Goal: Complete application form

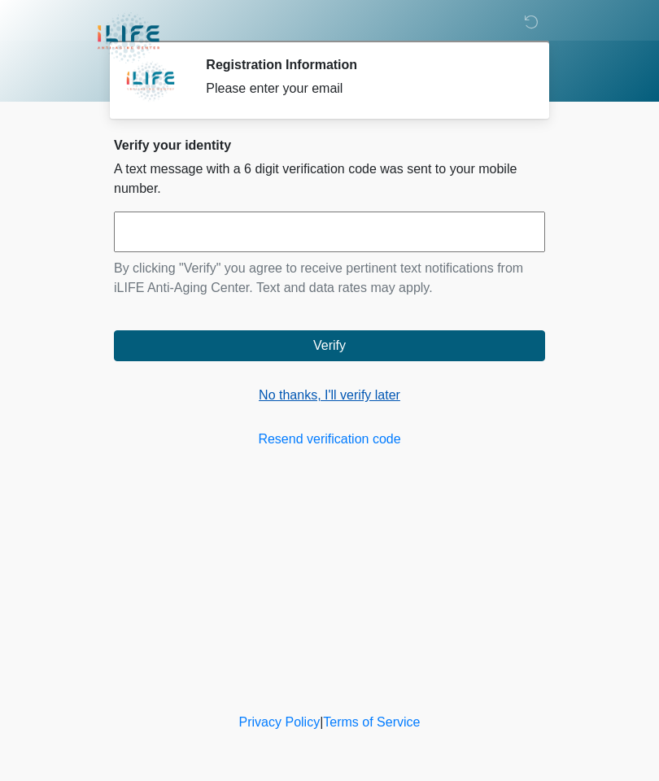
click at [361, 391] on link "No thanks, I'll verify later" at bounding box center [329, 396] width 431 height 20
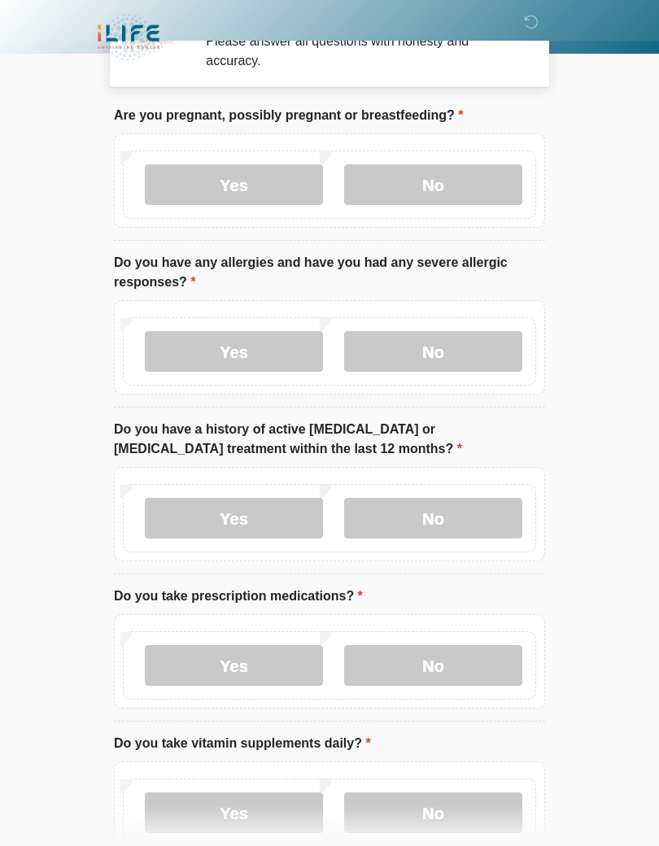
scroll to position [50, 0]
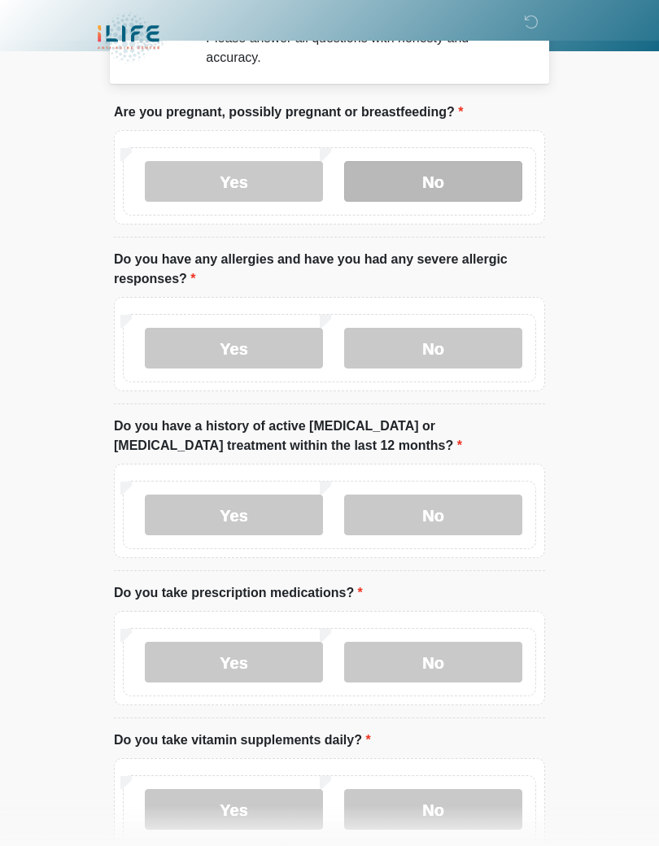
click at [448, 175] on label "No" at bounding box center [433, 181] width 178 height 41
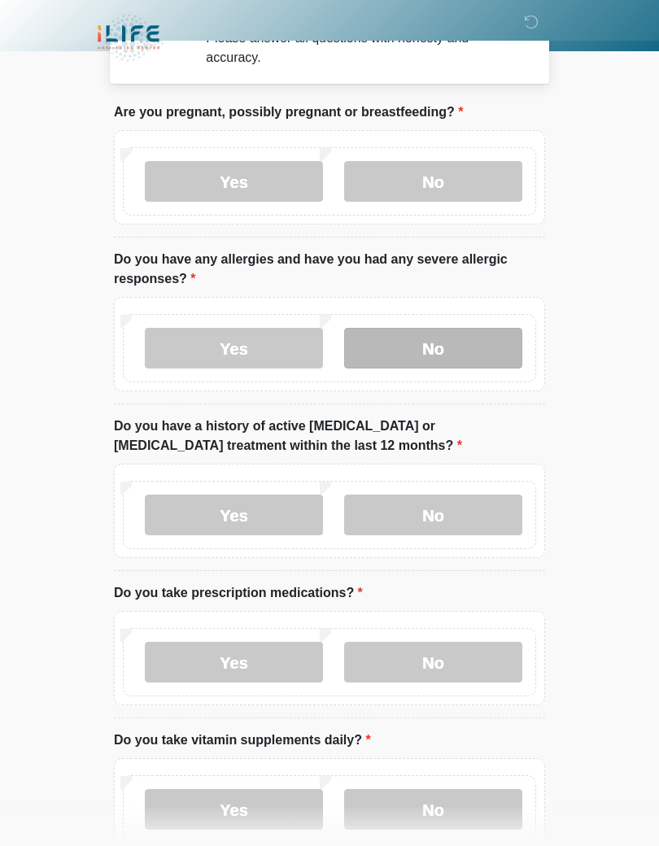
click at [444, 359] on label "No" at bounding box center [433, 348] width 178 height 41
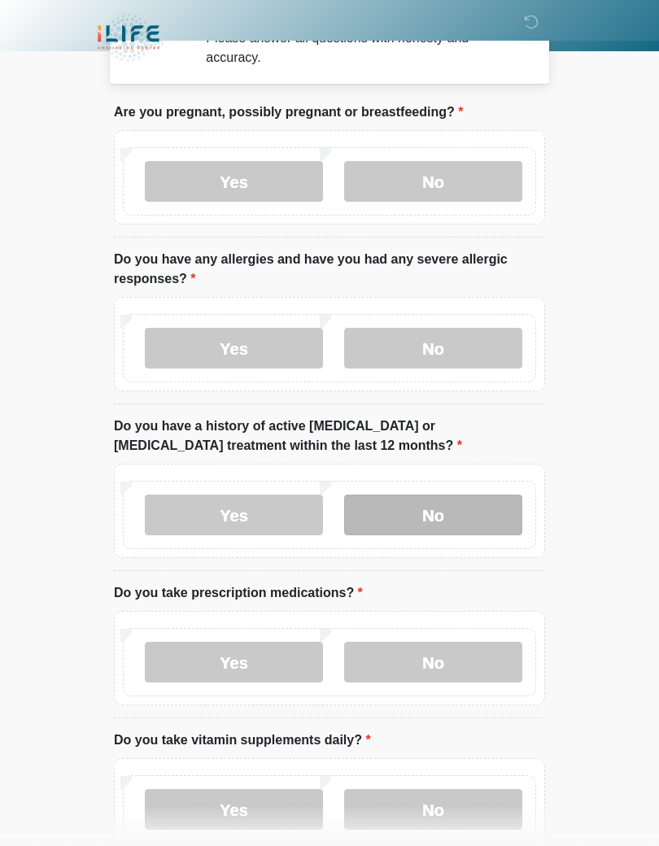
click at [434, 519] on label "No" at bounding box center [433, 515] width 178 height 41
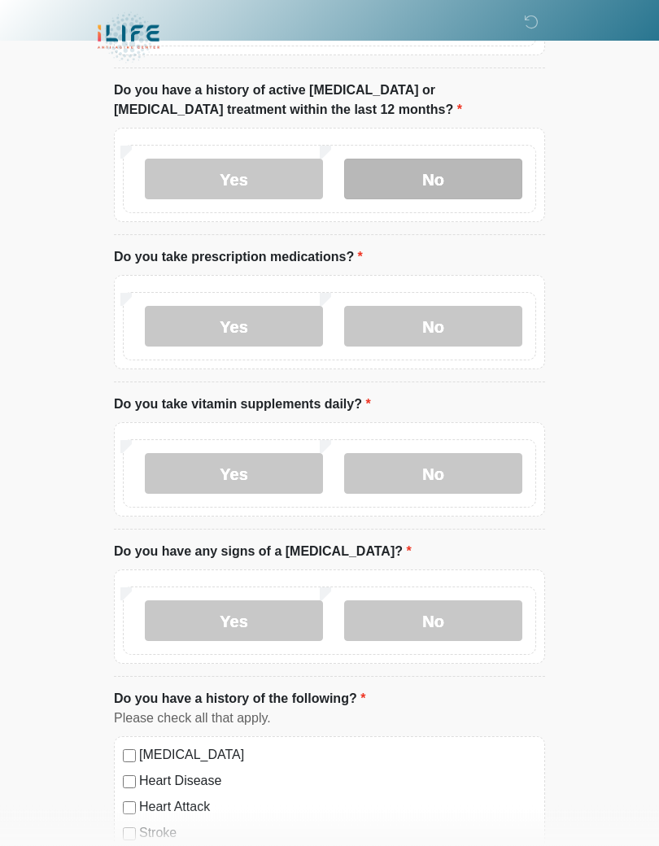
scroll to position [387, 0]
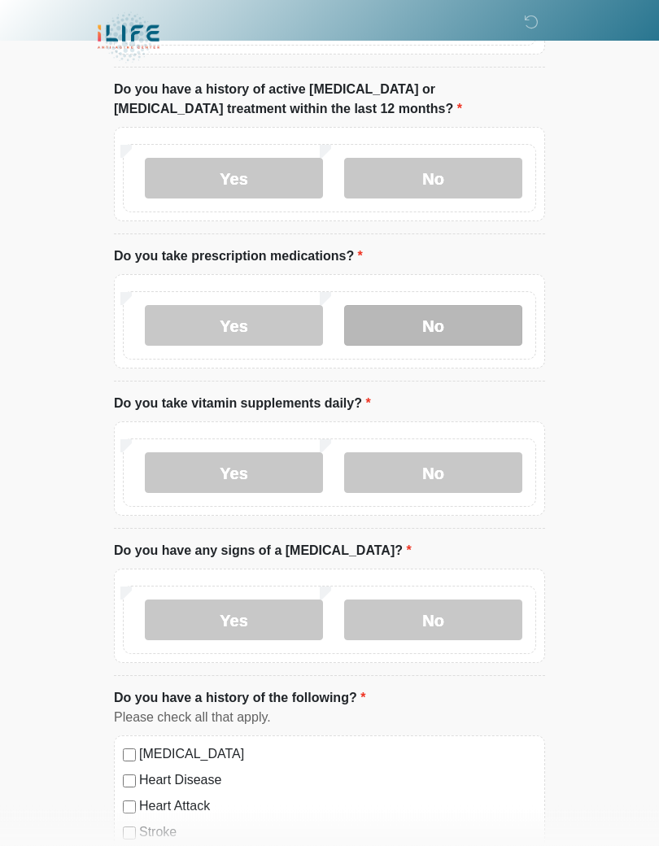
click at [446, 321] on label "No" at bounding box center [433, 326] width 178 height 41
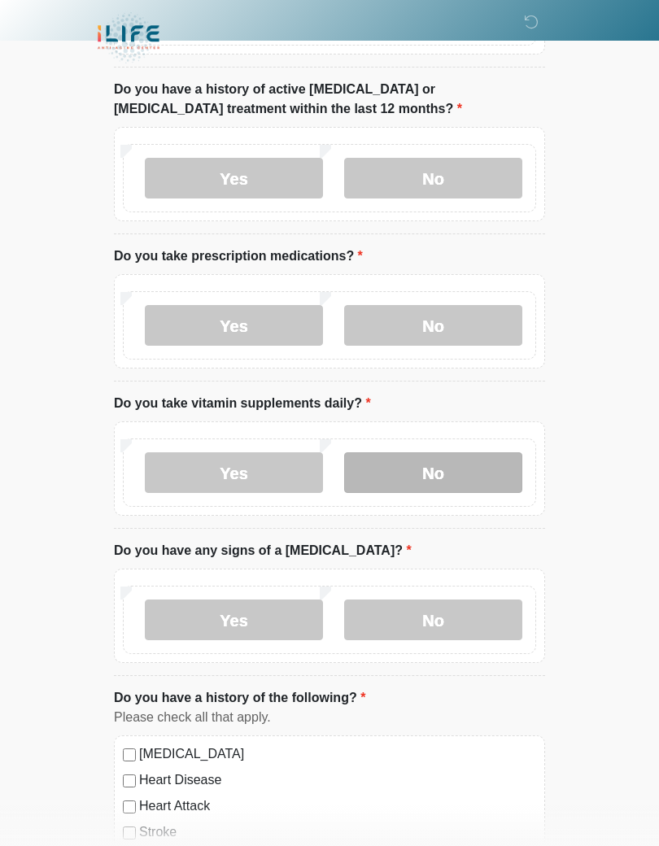
click at [422, 468] on label "No" at bounding box center [433, 472] width 178 height 41
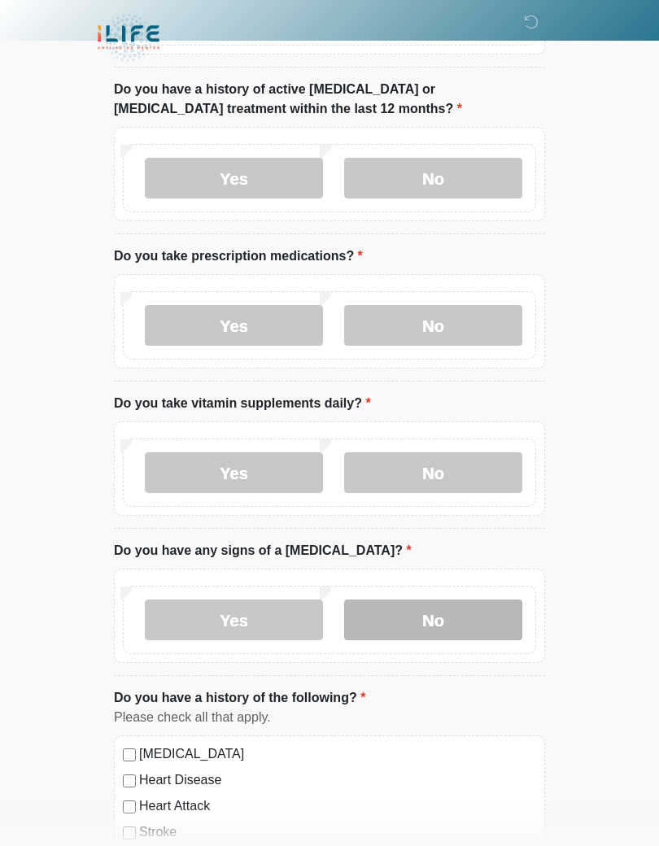
click at [425, 617] on label "No" at bounding box center [433, 620] width 178 height 41
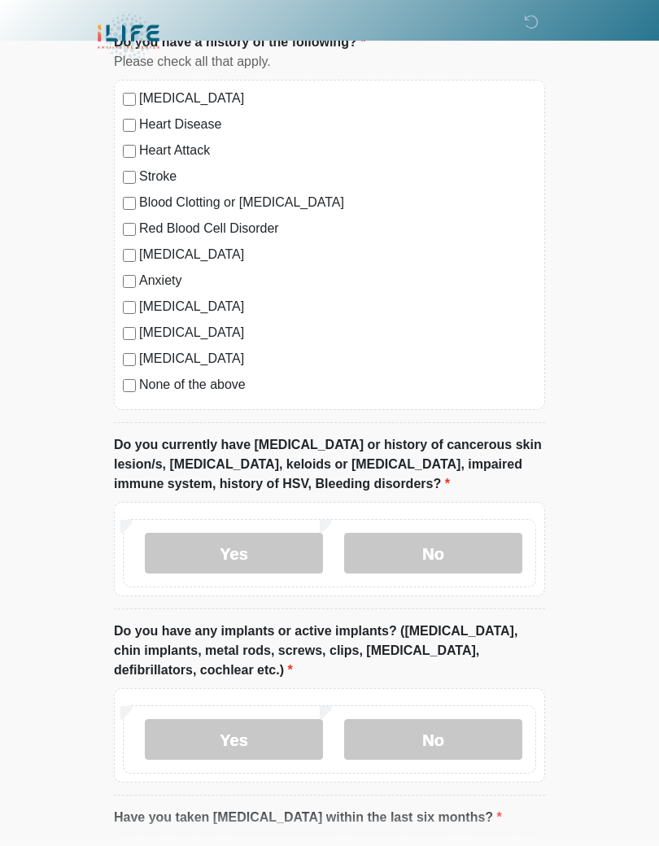
scroll to position [1046, 0]
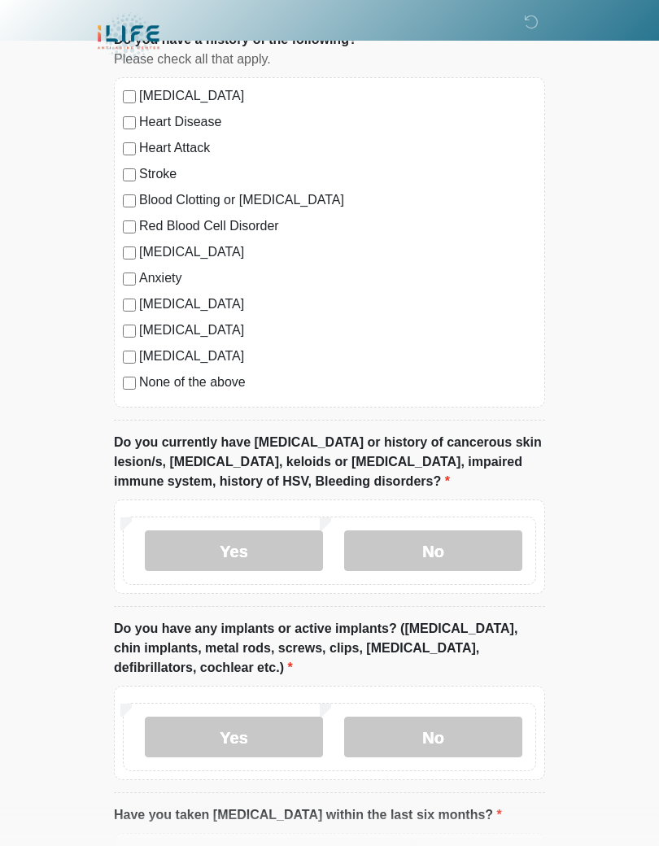
click at [225, 382] on label "None of the above" at bounding box center [337, 383] width 397 height 20
click at [439, 544] on label "No" at bounding box center [433, 551] width 178 height 41
click at [439, 732] on label "No" at bounding box center [433, 737] width 178 height 41
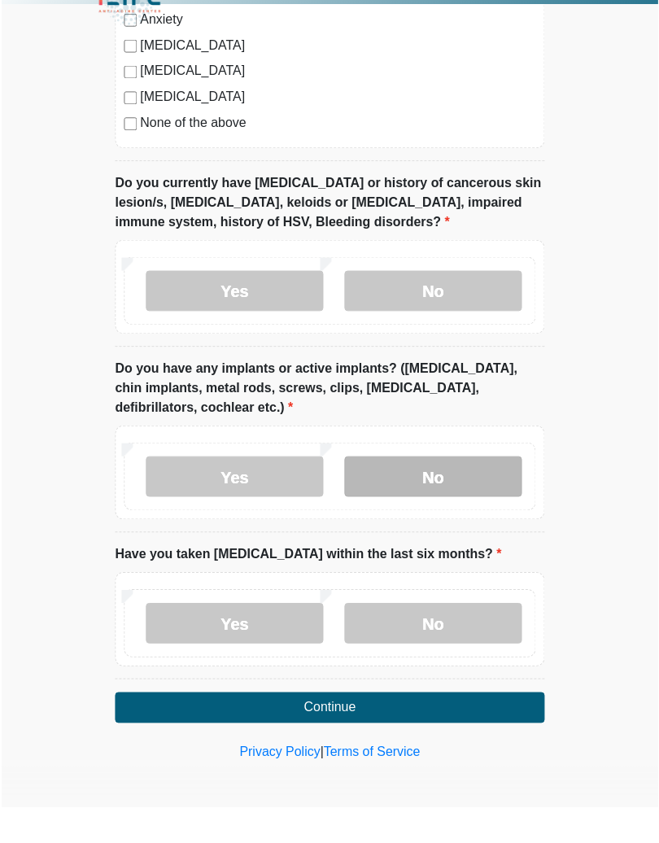
scroll to position [1271, 0]
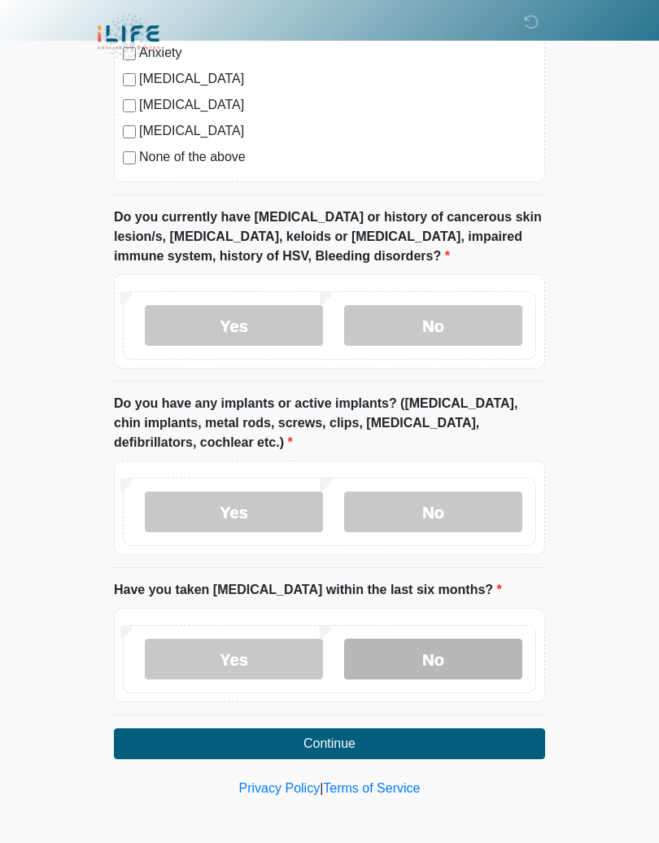
click at [435, 646] on label "No" at bounding box center [433, 659] width 178 height 41
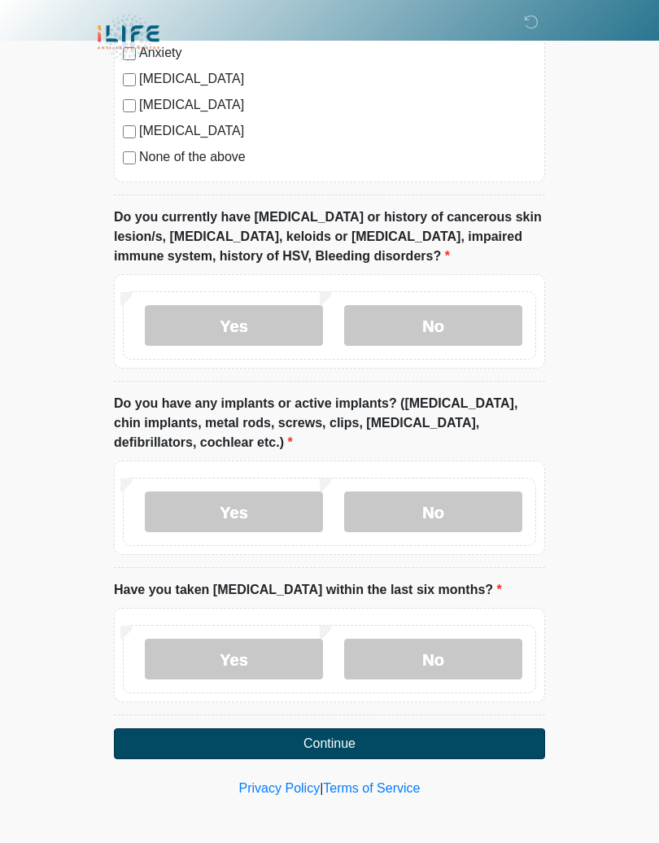
click at [333, 740] on button "Continue" at bounding box center [329, 743] width 431 height 31
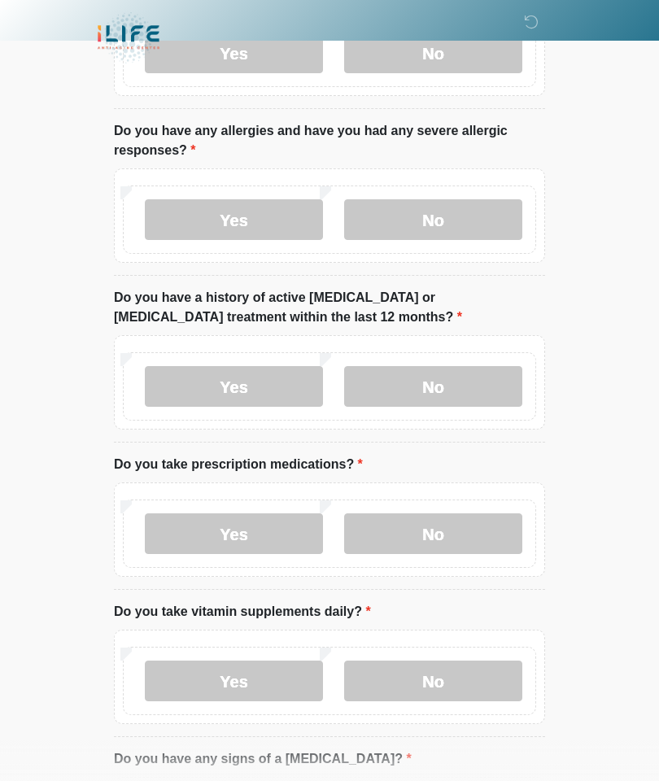
scroll to position [0, 0]
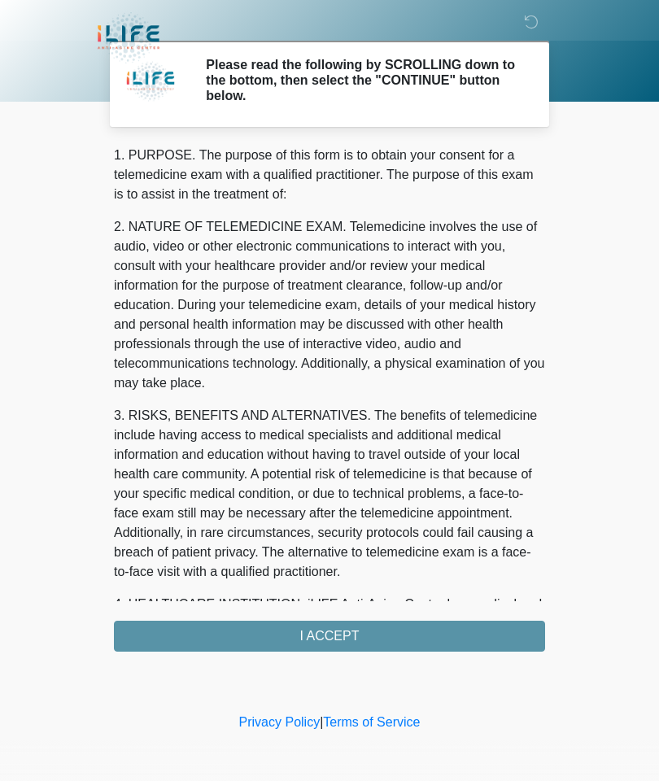
click at [326, 632] on div "1. PURPOSE. The purpose of this form is to obtain your consent for a telemedici…" at bounding box center [329, 399] width 431 height 506
click at [313, 632] on div "1. PURPOSE. The purpose of this form is to obtain your consent for a telemedici…" at bounding box center [329, 399] width 431 height 506
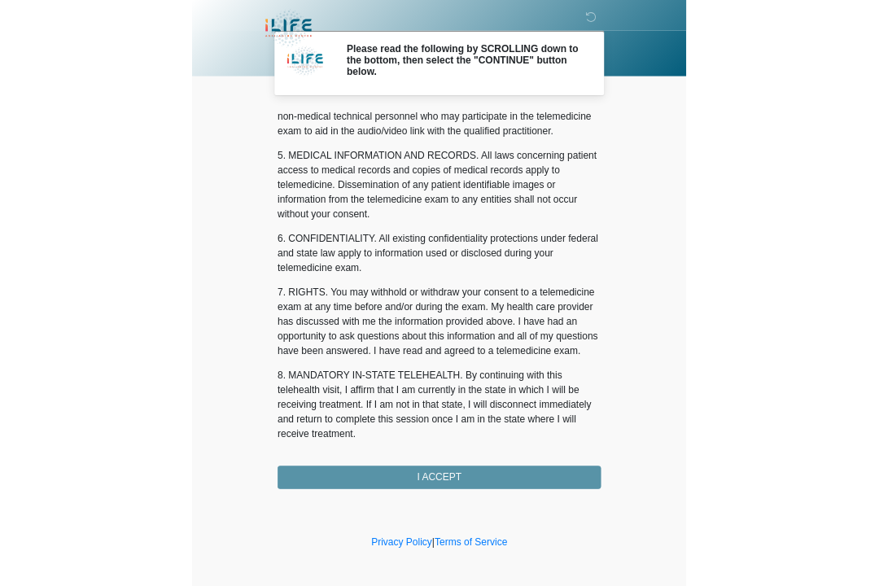
scroll to position [488, 0]
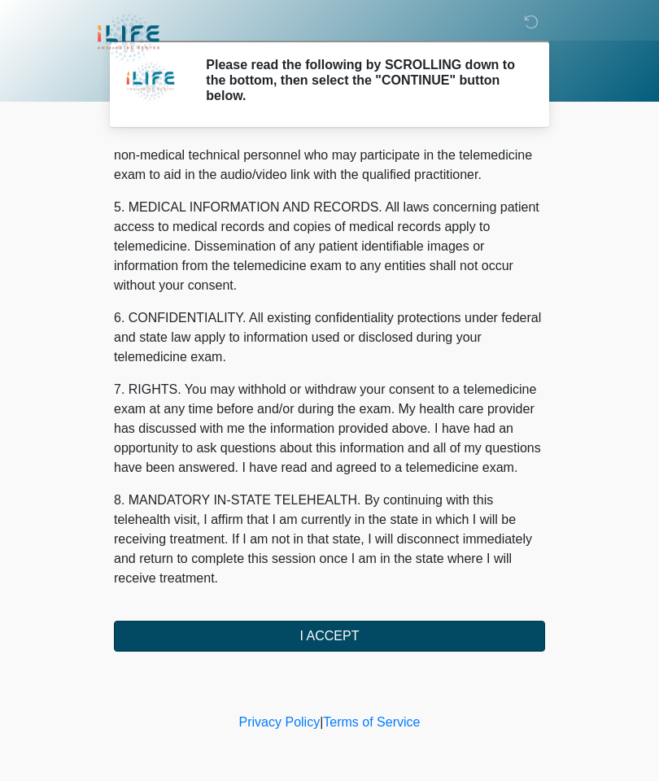
click at [338, 645] on button "I ACCEPT" at bounding box center [329, 636] width 431 height 31
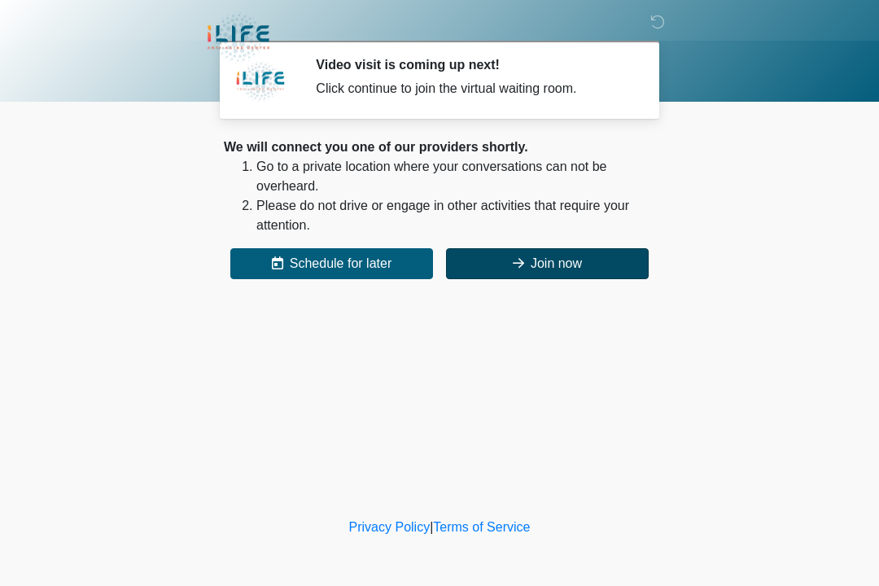
click at [540, 267] on button "Join now" at bounding box center [547, 263] width 203 height 31
